Goal: Task Accomplishment & Management: Manage account settings

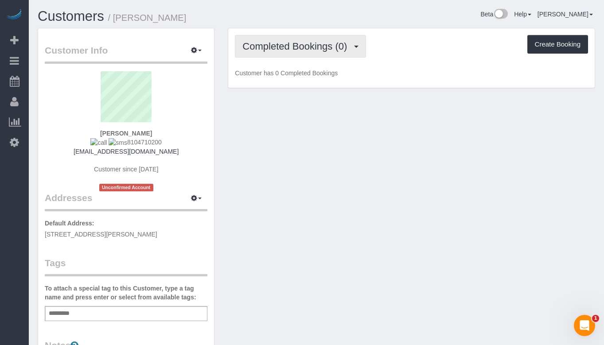
click at [285, 54] on button "Completed Bookings (0)" at bounding box center [300, 46] width 131 height 23
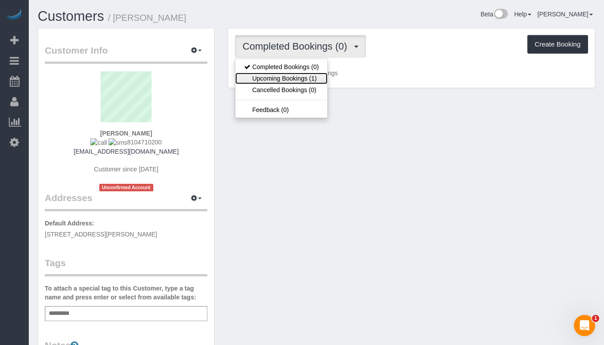
click at [295, 74] on link "Upcoming Bookings (1)" at bounding box center [281, 79] width 92 height 12
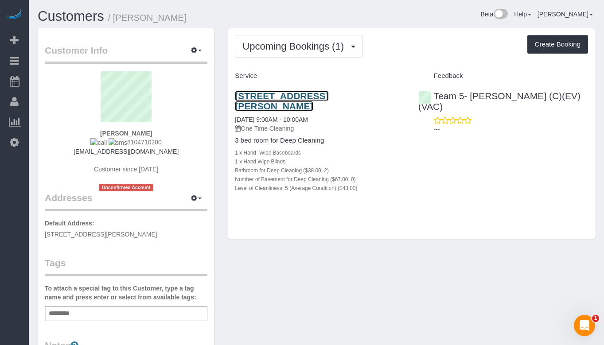
click at [295, 95] on link "[STREET_ADDRESS][PERSON_NAME]" at bounding box center [281, 101] width 93 height 20
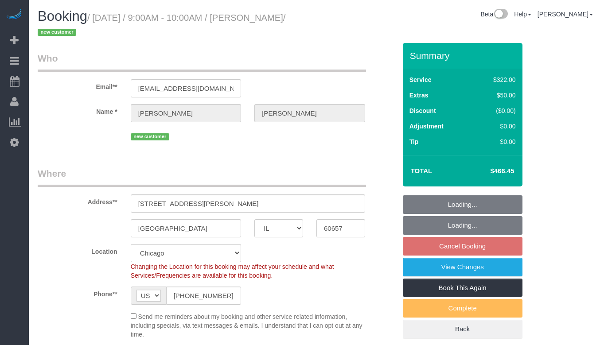
select select "IL"
select select "513"
select select "number:1"
select select "number:58"
select select "number:139"
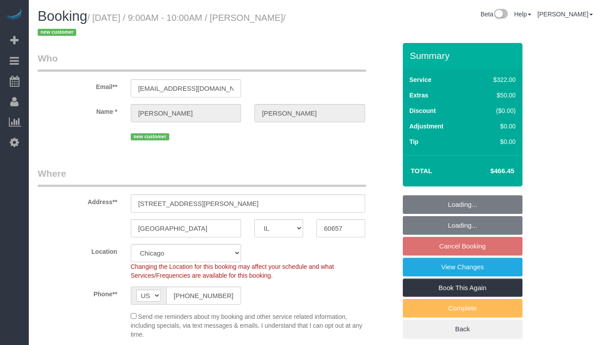
select select "number:104"
select select "object:1056"
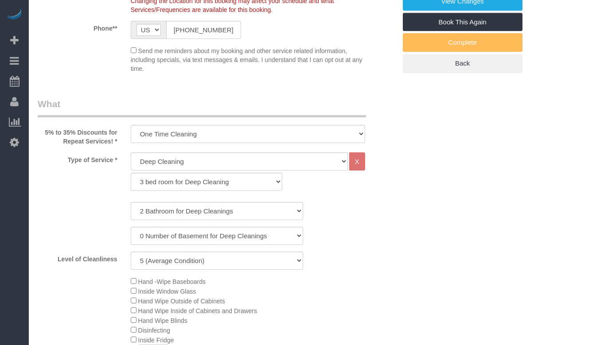
select select "spot1"
select select "2"
select select "5"
